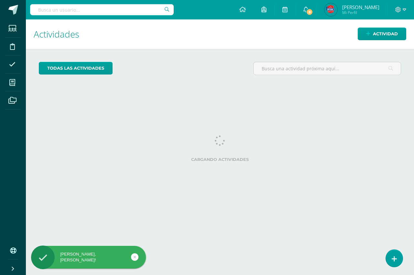
click at [397, 256] on icon at bounding box center [394, 258] width 5 height 7
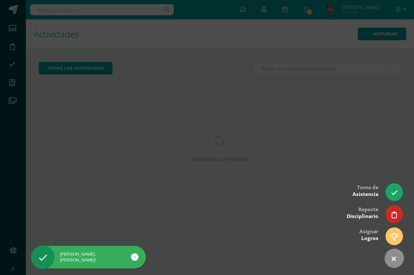
click at [395, 259] on icon at bounding box center [393, 258] width 9 height 9
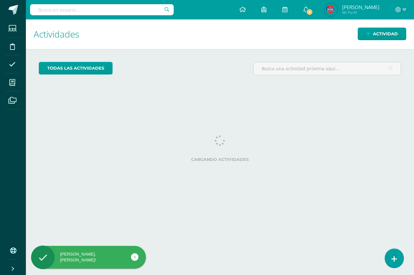
click at [395, 253] on link at bounding box center [394, 258] width 18 height 19
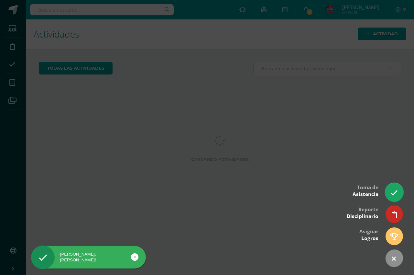
click at [390, 188] on link at bounding box center [394, 192] width 18 height 19
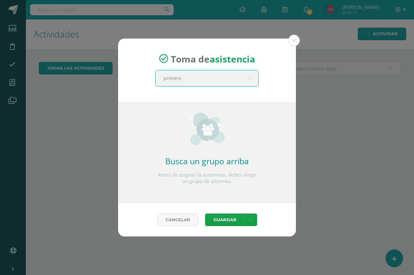
type input "primero a"
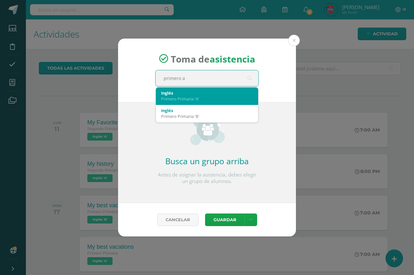
click at [215, 92] on div "Inglés" at bounding box center [207, 93] width 92 height 6
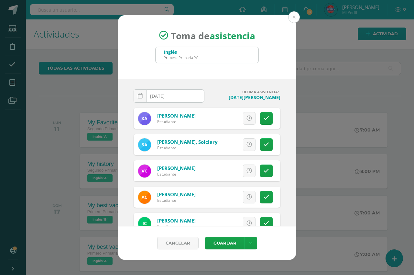
click at [252, 171] on div "Excusa Detalles sobre excusa: Añadir excusa a todas las inasistencias del día C…" at bounding box center [233, 170] width 93 height 21
click at [267, 171] on link at bounding box center [266, 170] width 13 height 13
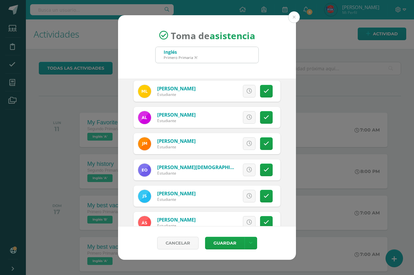
scroll to position [316, 0]
click at [264, 171] on link at bounding box center [266, 169] width 13 height 13
click at [265, 200] on link at bounding box center [266, 196] width 13 height 13
click at [234, 198] on span "Excusa" at bounding box center [238, 196] width 18 height 12
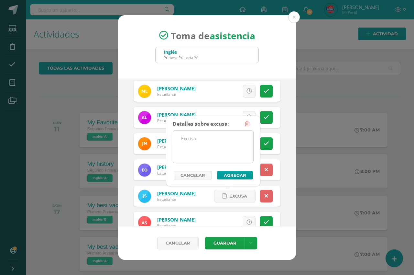
click at [216, 146] on textarea at bounding box center [213, 146] width 80 height 32
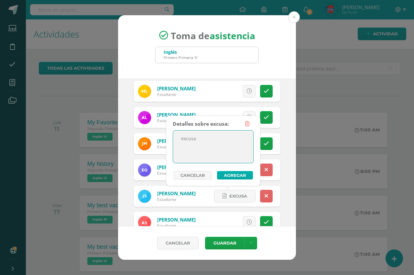
type textarea "excusa"
click at [228, 177] on button "Agregar" at bounding box center [235, 175] width 36 height 8
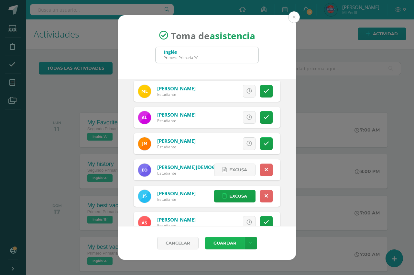
click at [231, 244] on button "Guardar" at bounding box center [224, 243] width 39 height 13
